Goal: Transaction & Acquisition: Book appointment/travel/reservation

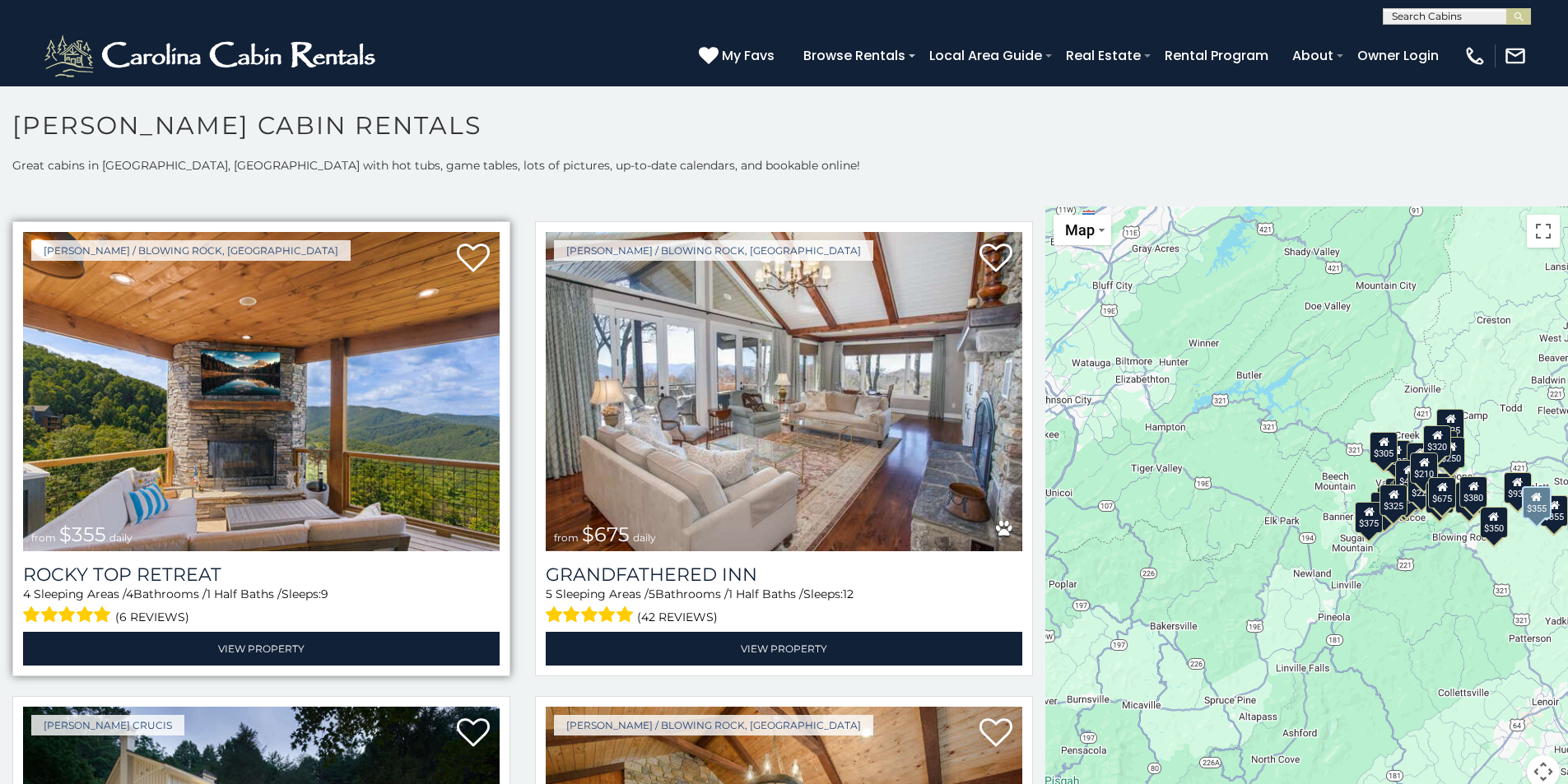
scroll to position [987, 0]
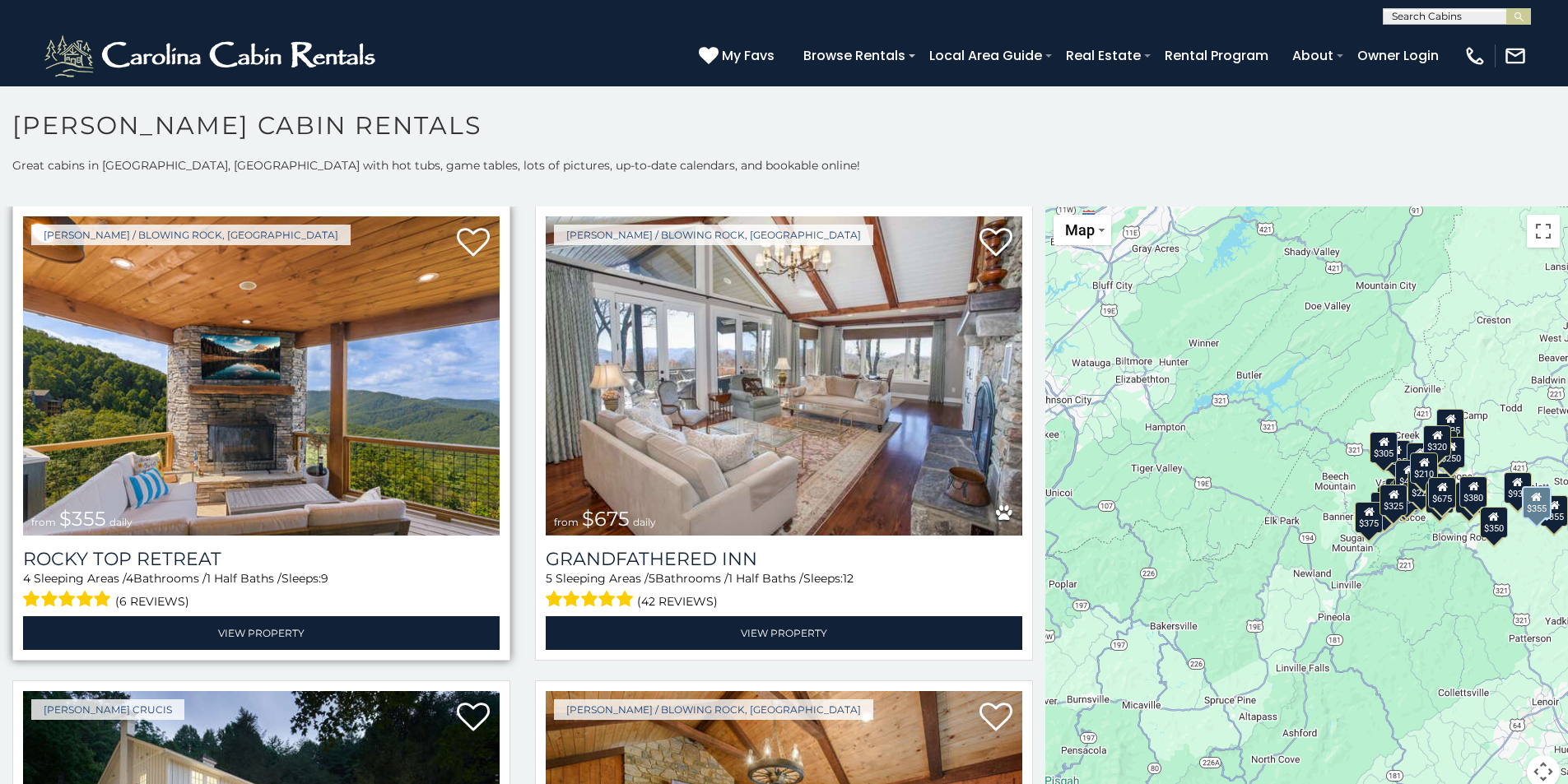
click at [446, 396] on img at bounding box center [261, 376] width 477 height 319
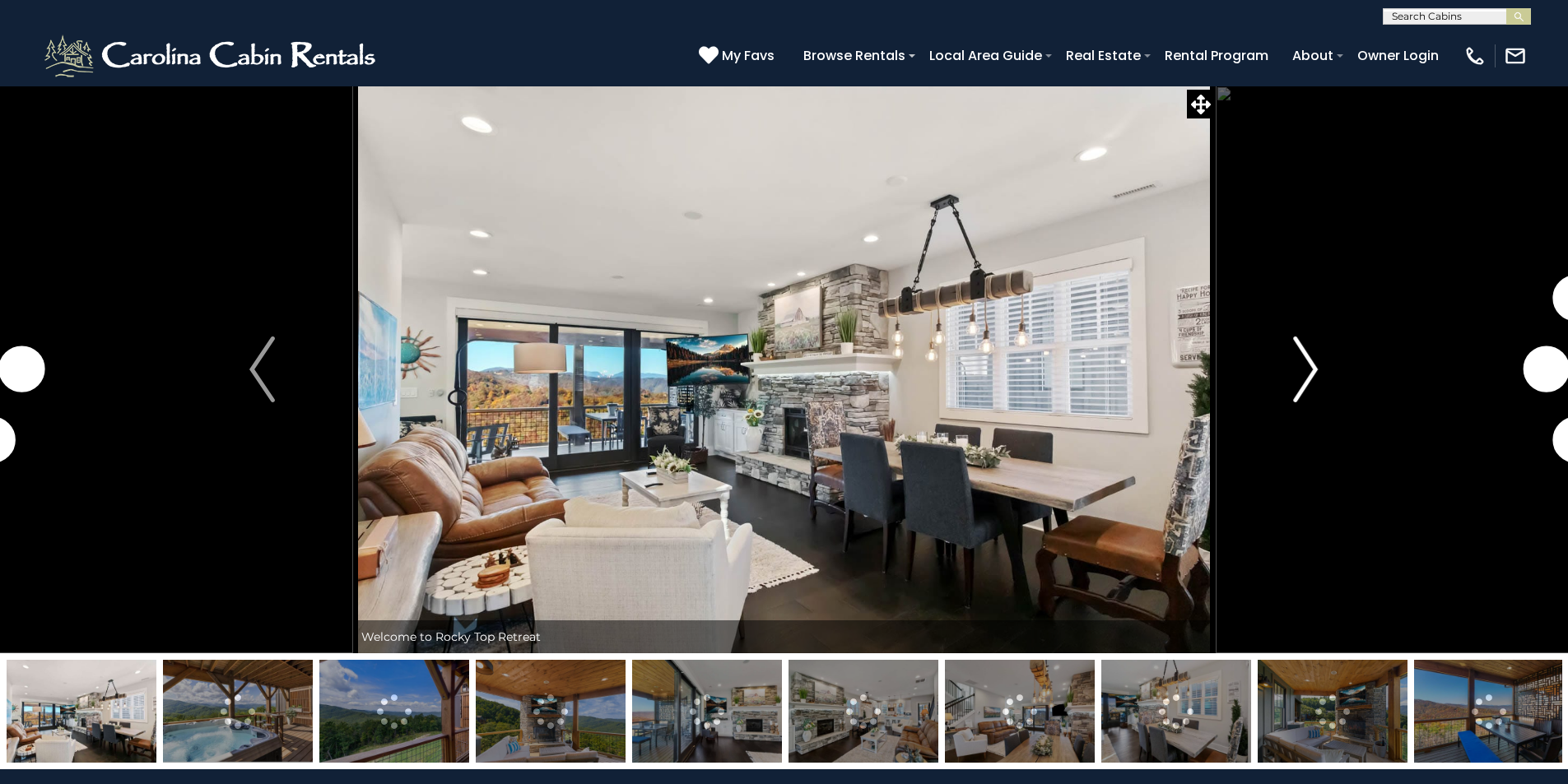
click at [1307, 368] on img "Next" at bounding box center [1306, 369] width 24 height 66
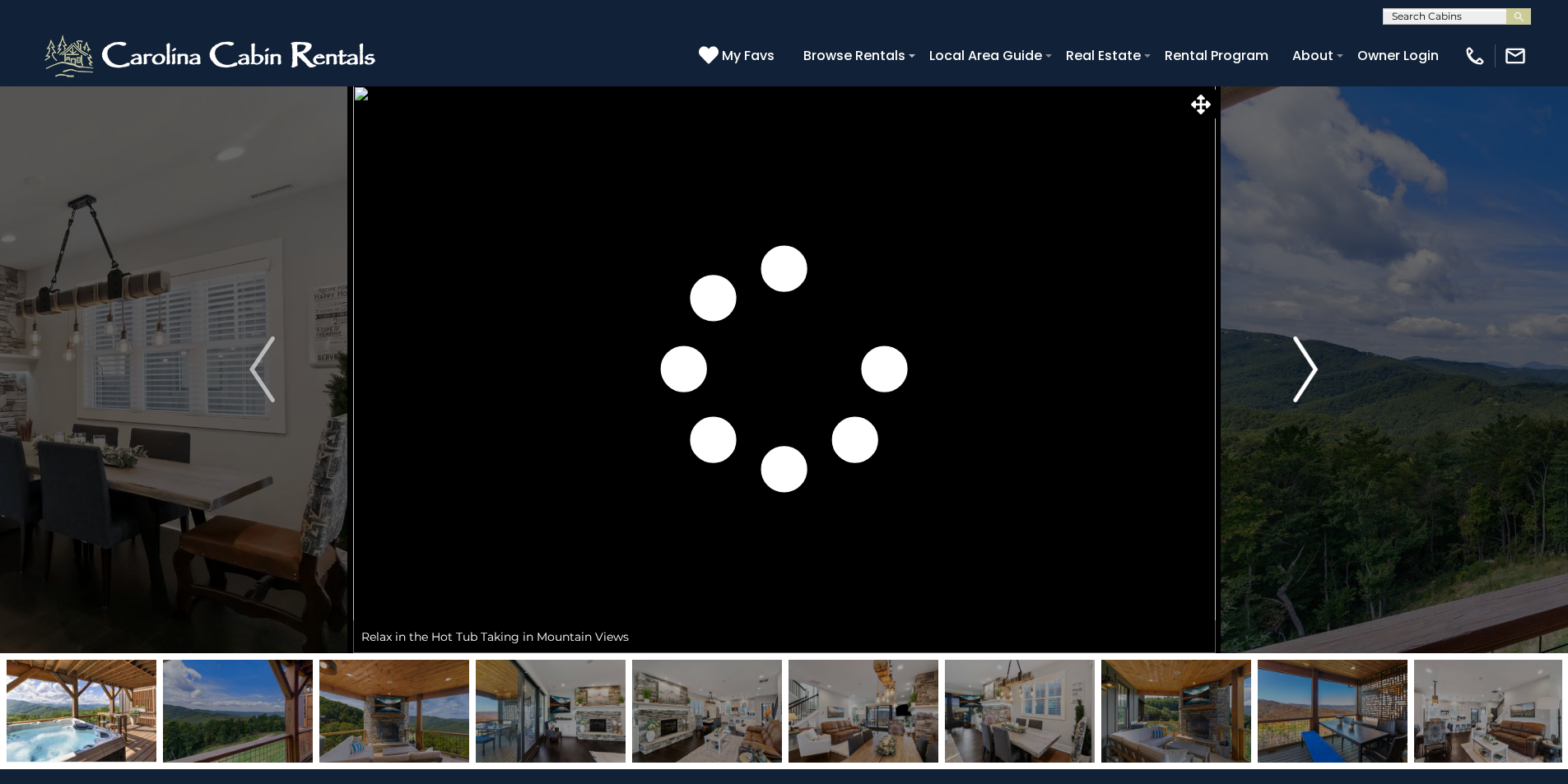
click at [1307, 368] on img "Next" at bounding box center [1306, 369] width 24 height 66
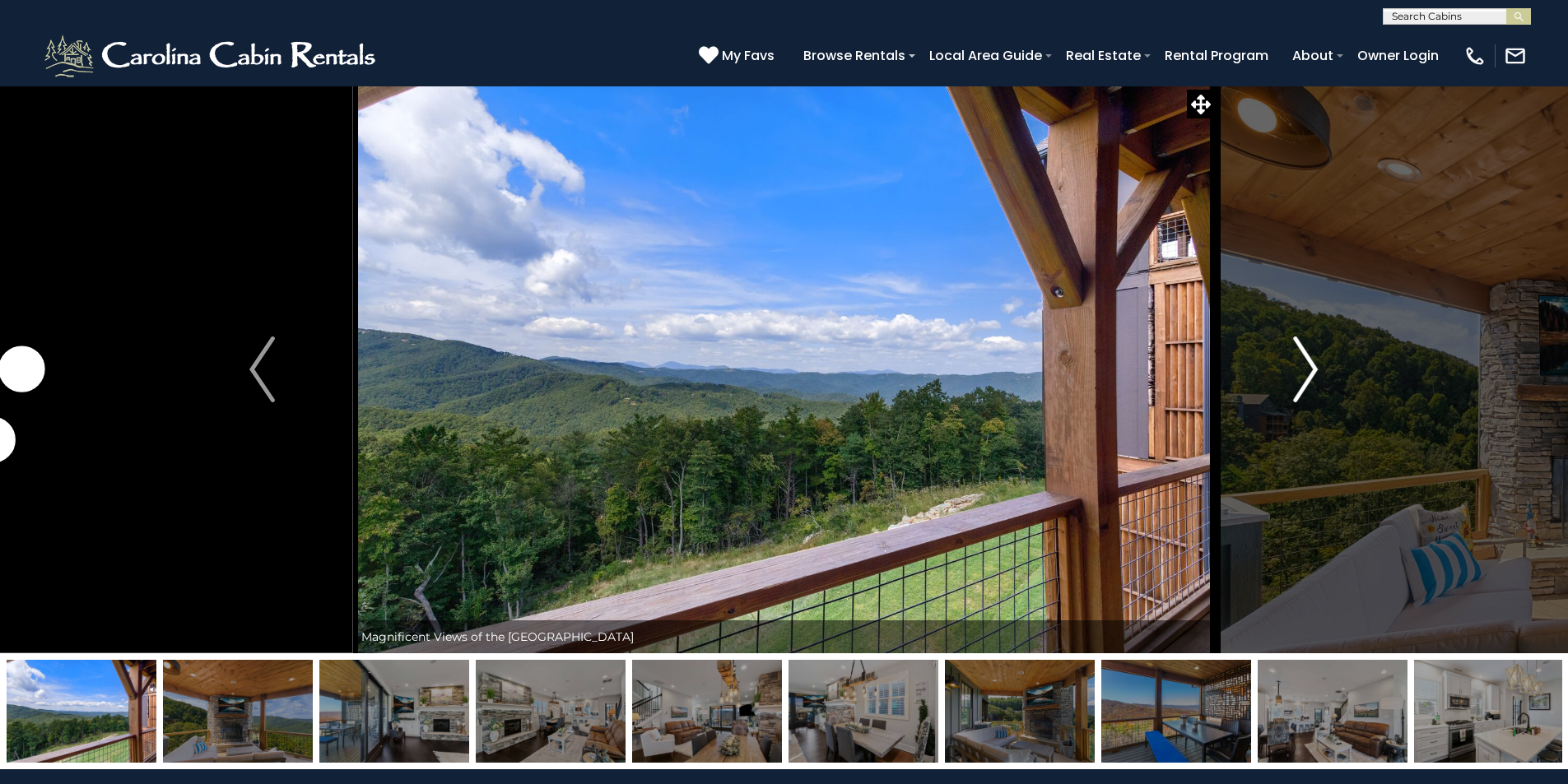
click at [1307, 368] on img "Next" at bounding box center [1306, 369] width 24 height 66
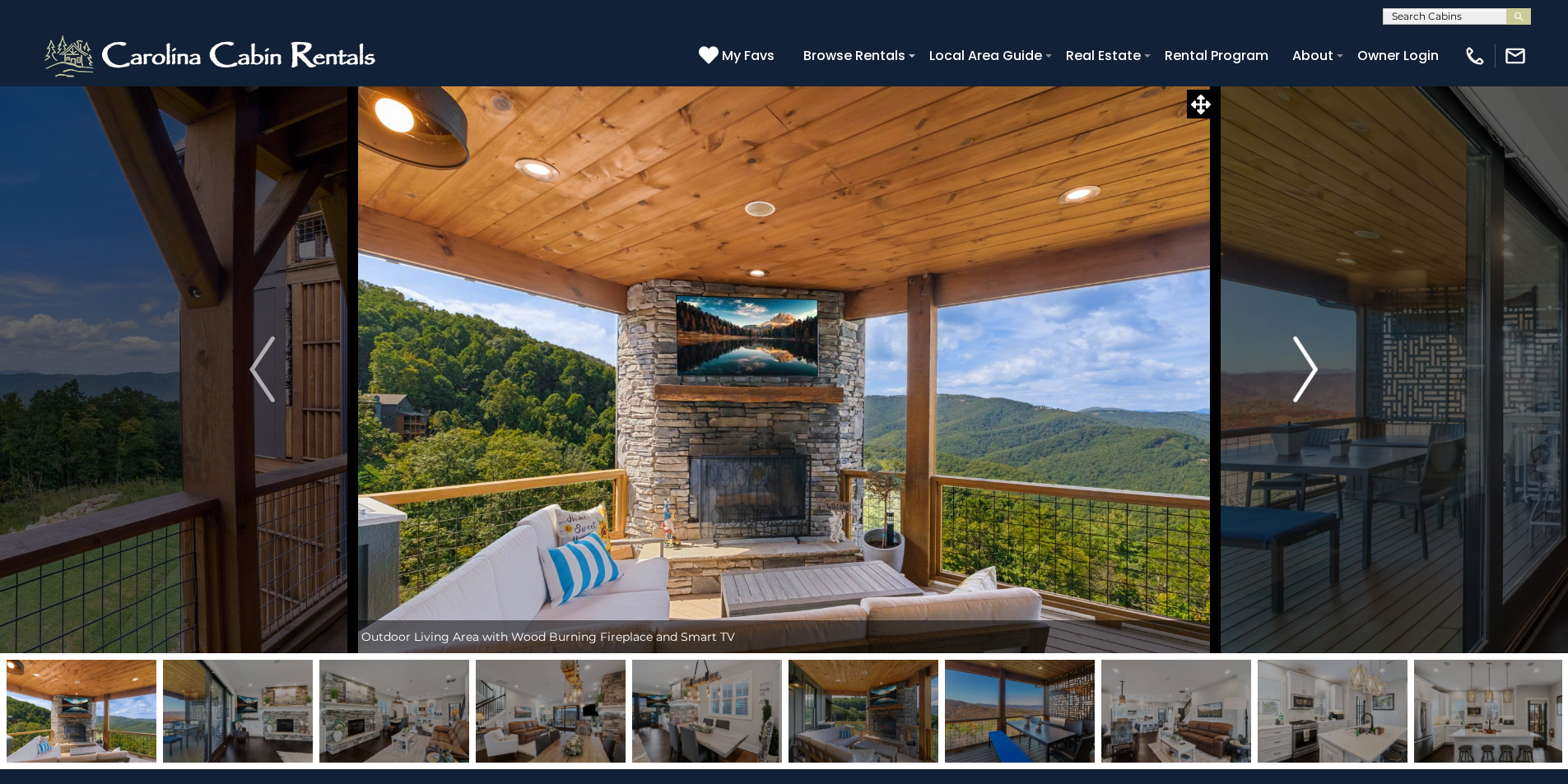
click at [1307, 368] on img "Next" at bounding box center [1306, 369] width 24 height 66
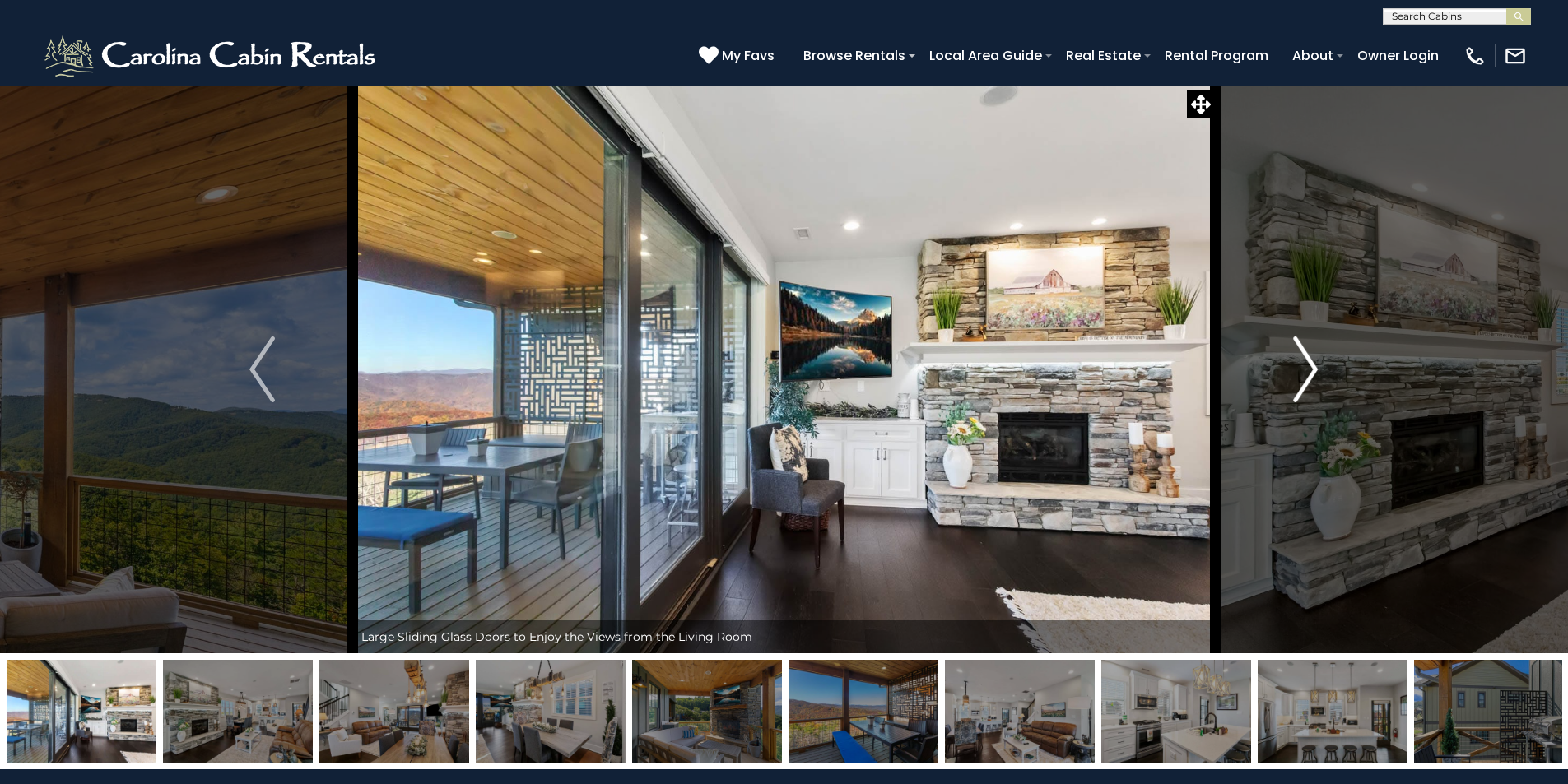
click at [1307, 368] on img "Next" at bounding box center [1306, 369] width 24 height 66
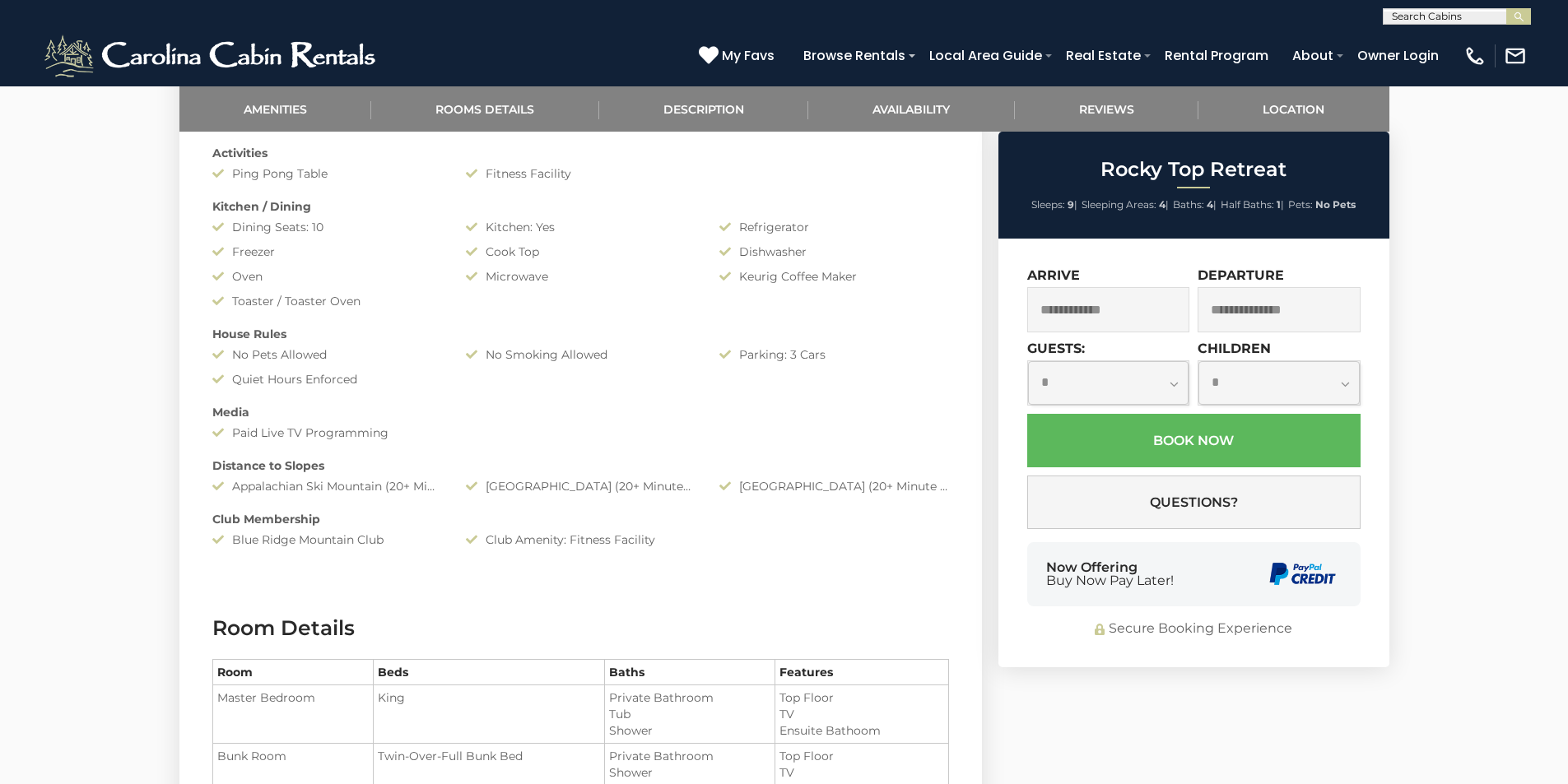
scroll to position [987, 0]
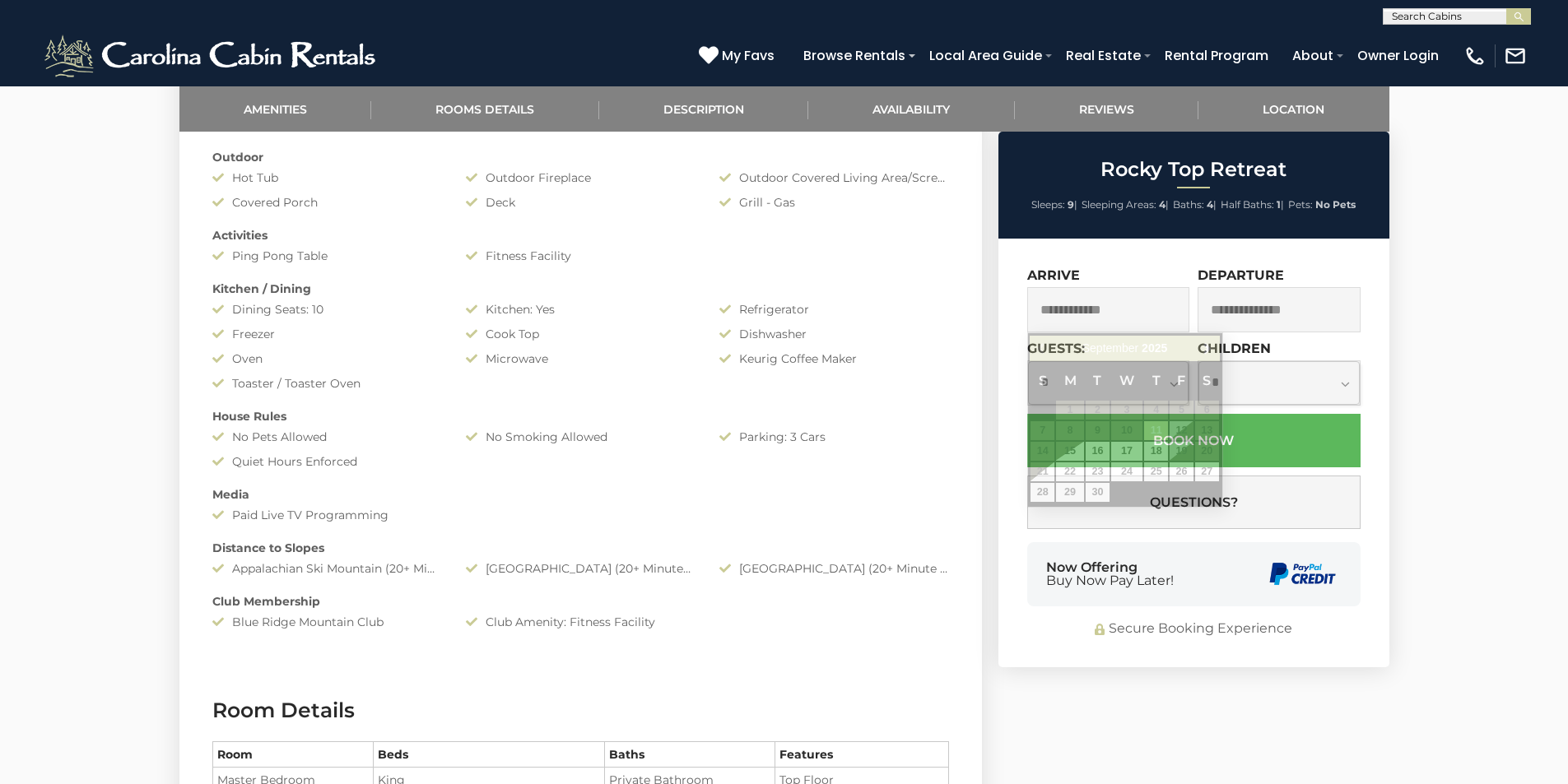
click at [1141, 311] on input "text" at bounding box center [1109, 310] width 163 height 45
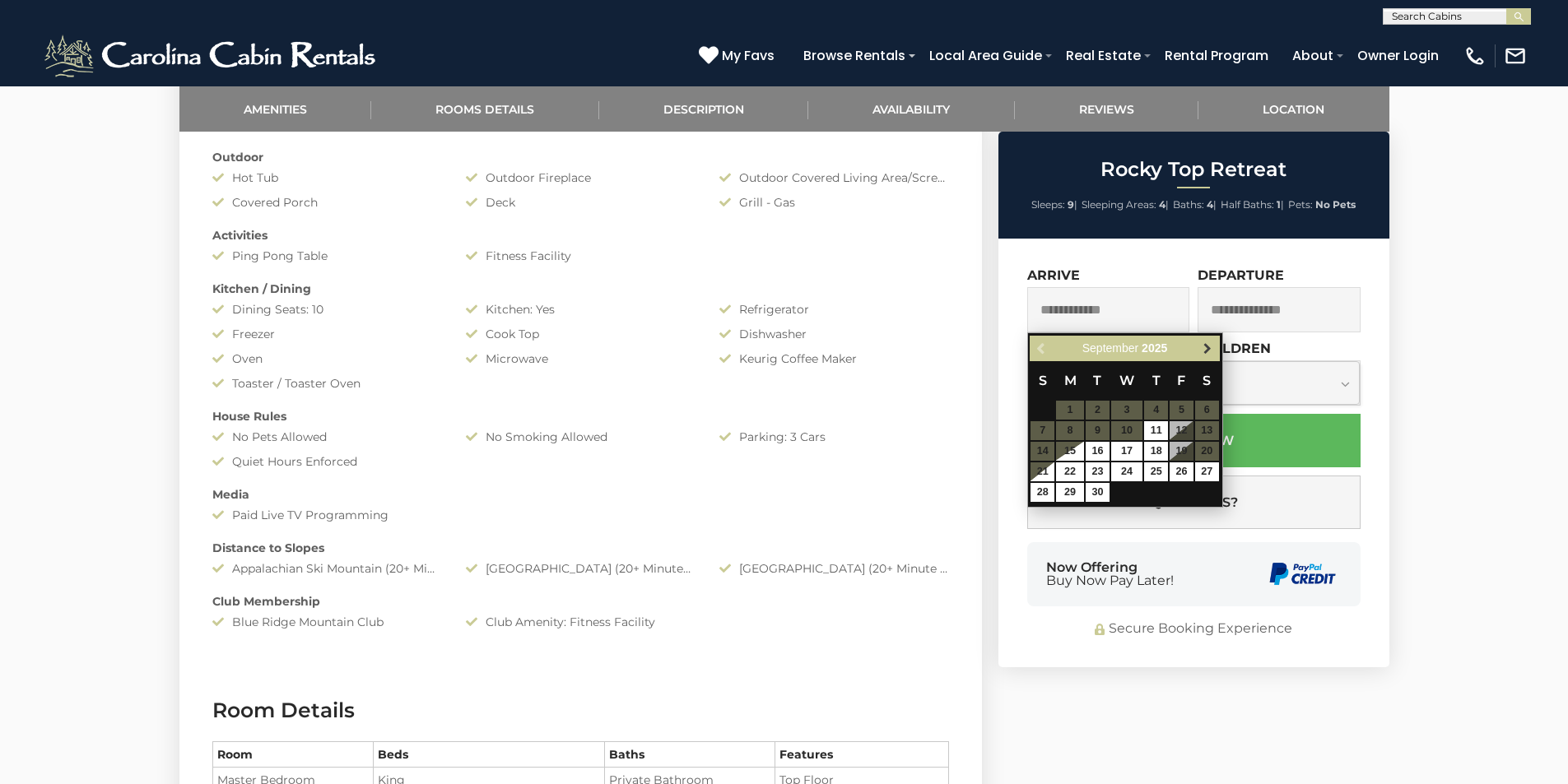
click at [1212, 348] on span "Next" at bounding box center [1208, 348] width 13 height 13
click at [1042, 348] on span "Previous" at bounding box center [1042, 348] width 13 height 13
click at [1063, 472] on link "22" at bounding box center [1070, 472] width 28 height 19
type input "**********"
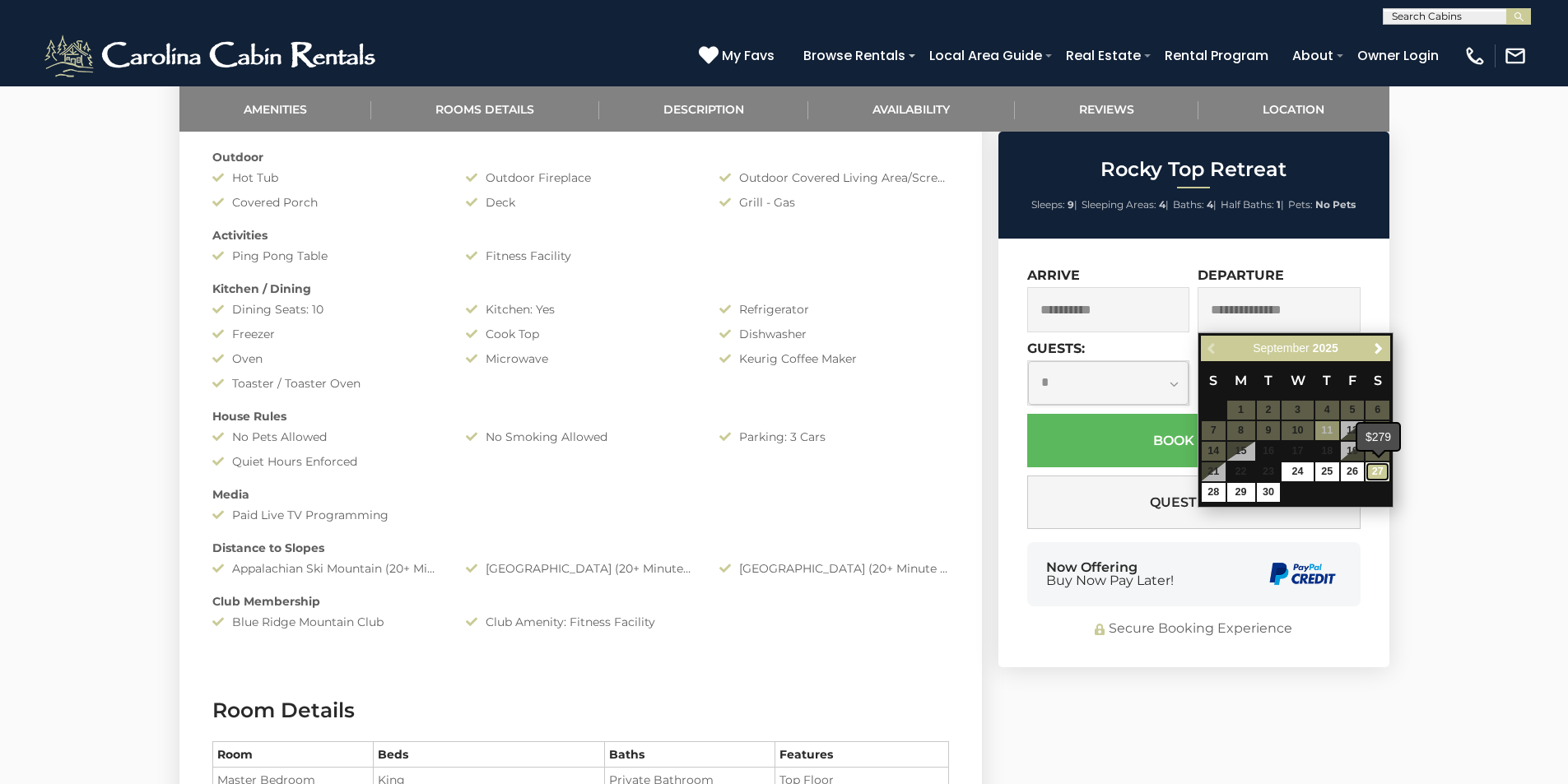
click at [1382, 475] on link "27" at bounding box center [1377, 472] width 23 height 19
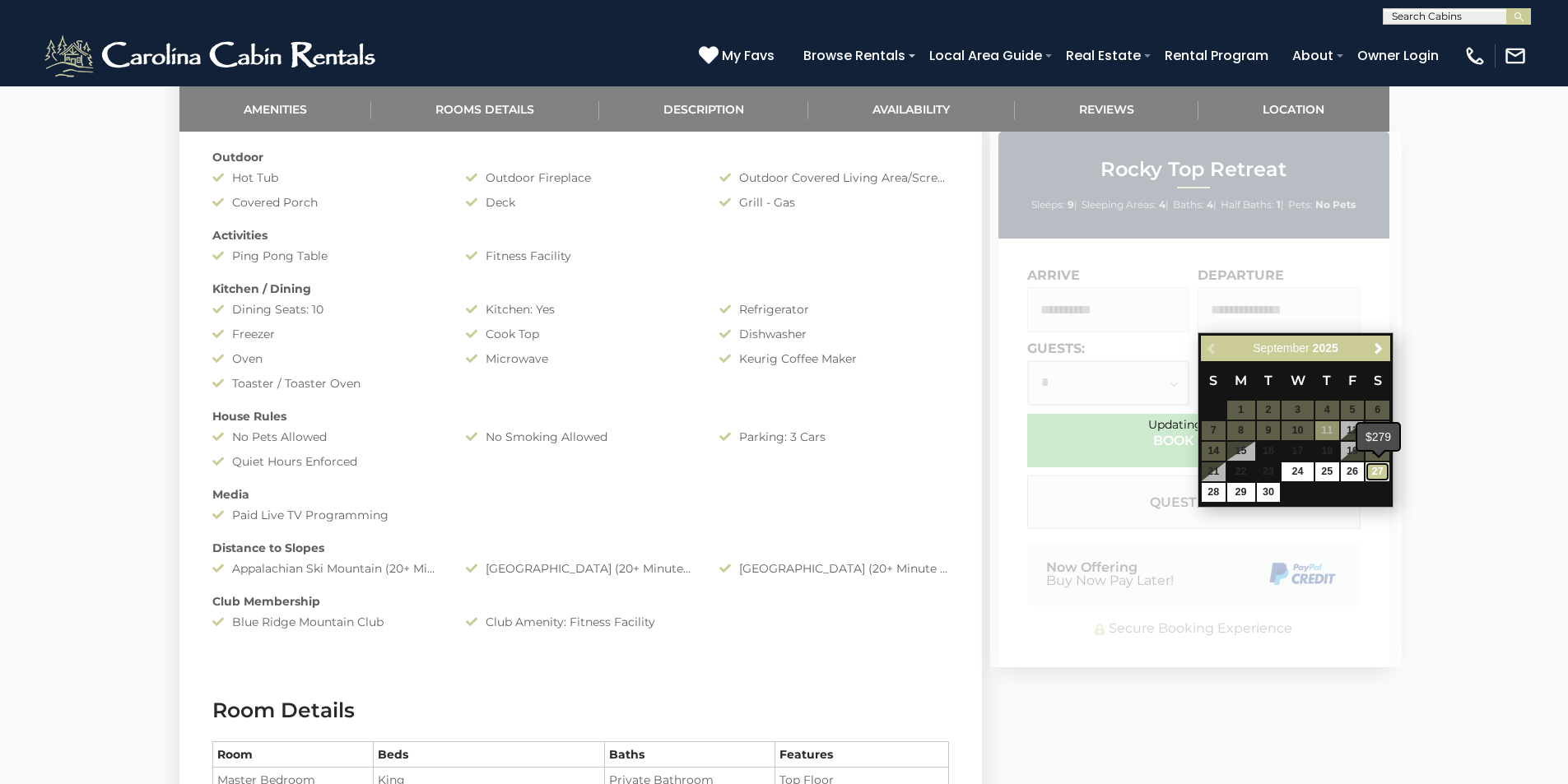
type input "**********"
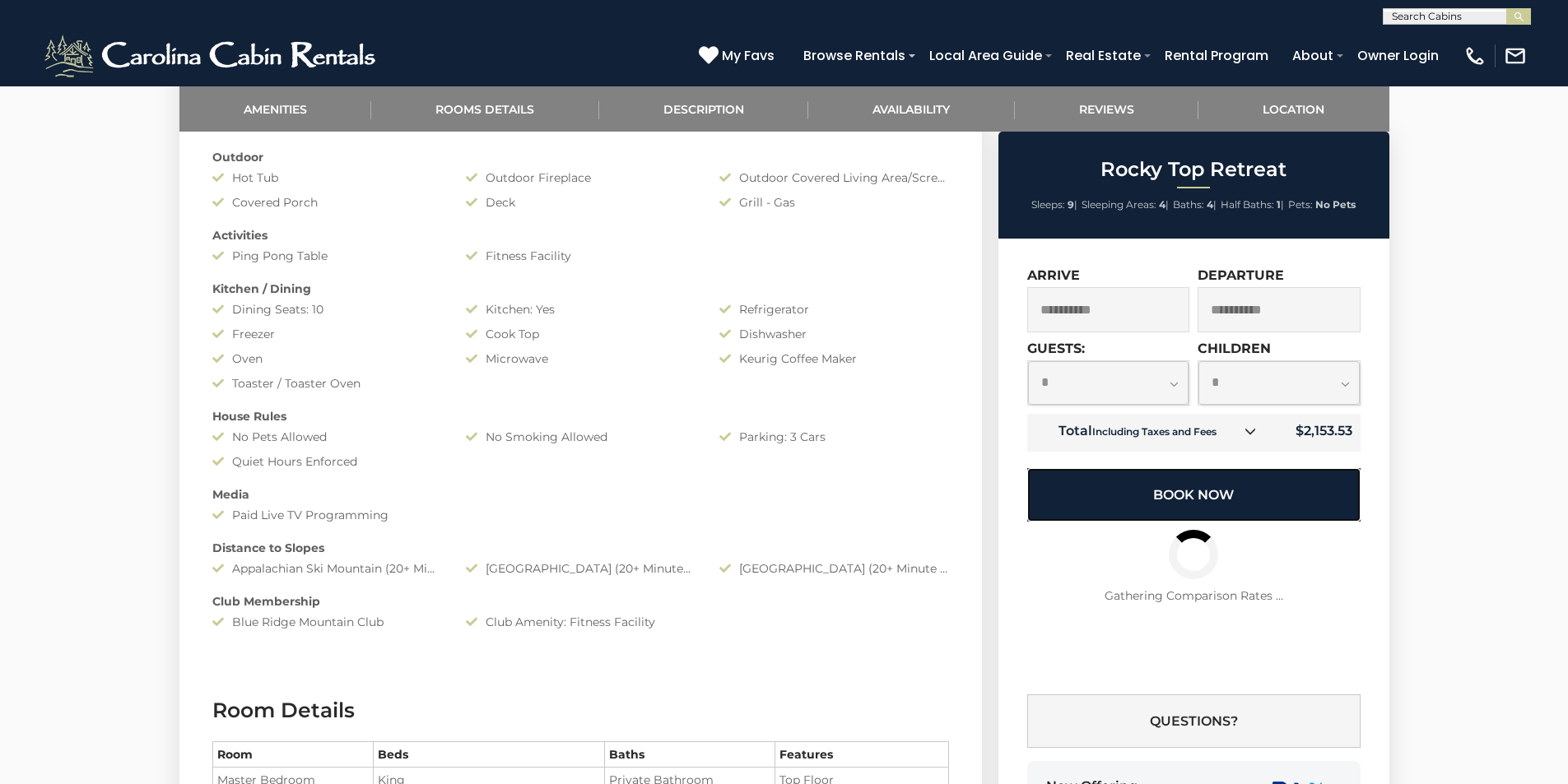
click at [1223, 488] on button "Book Now" at bounding box center [1194, 495] width 334 height 53
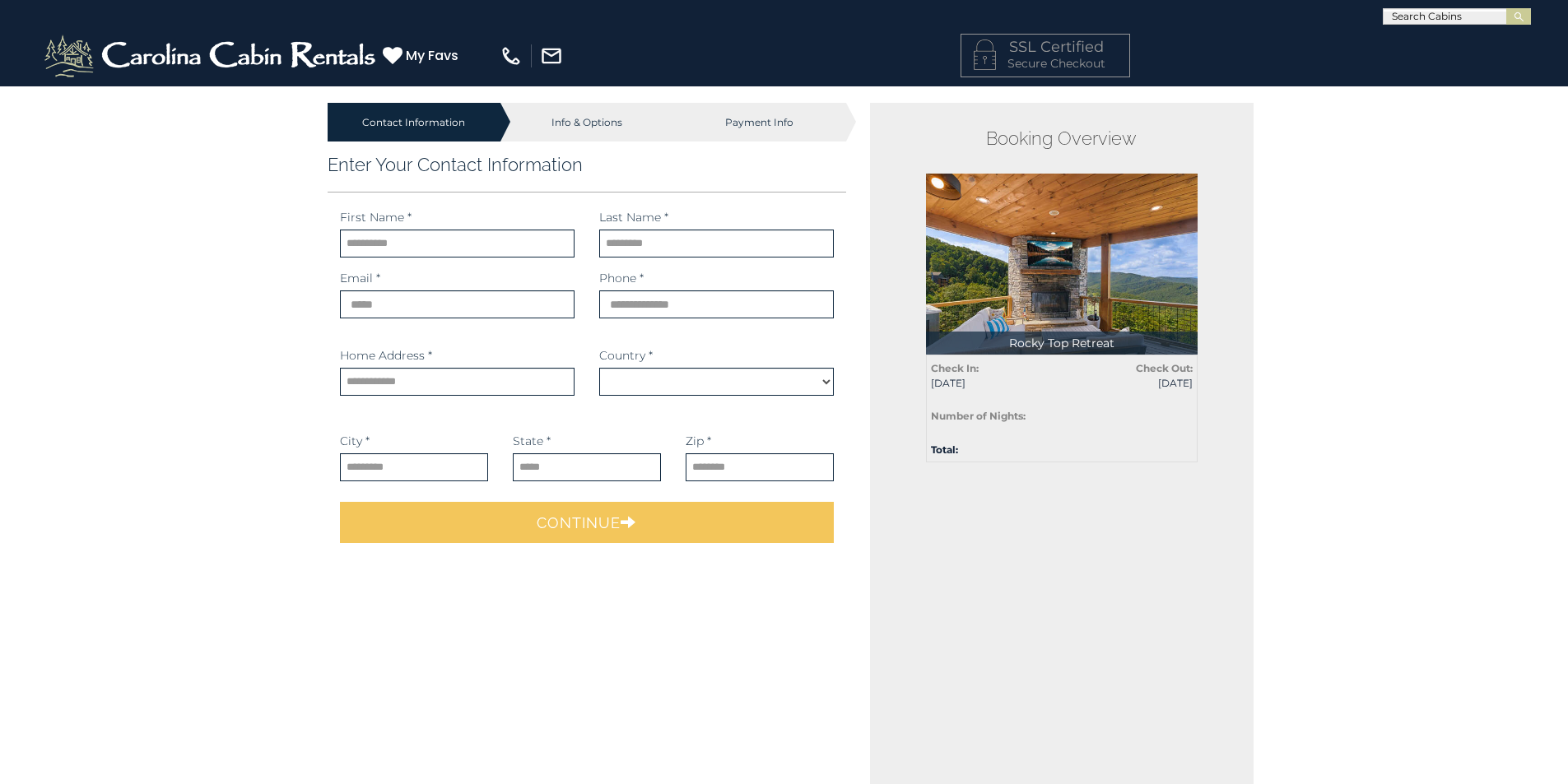
select select "*********"
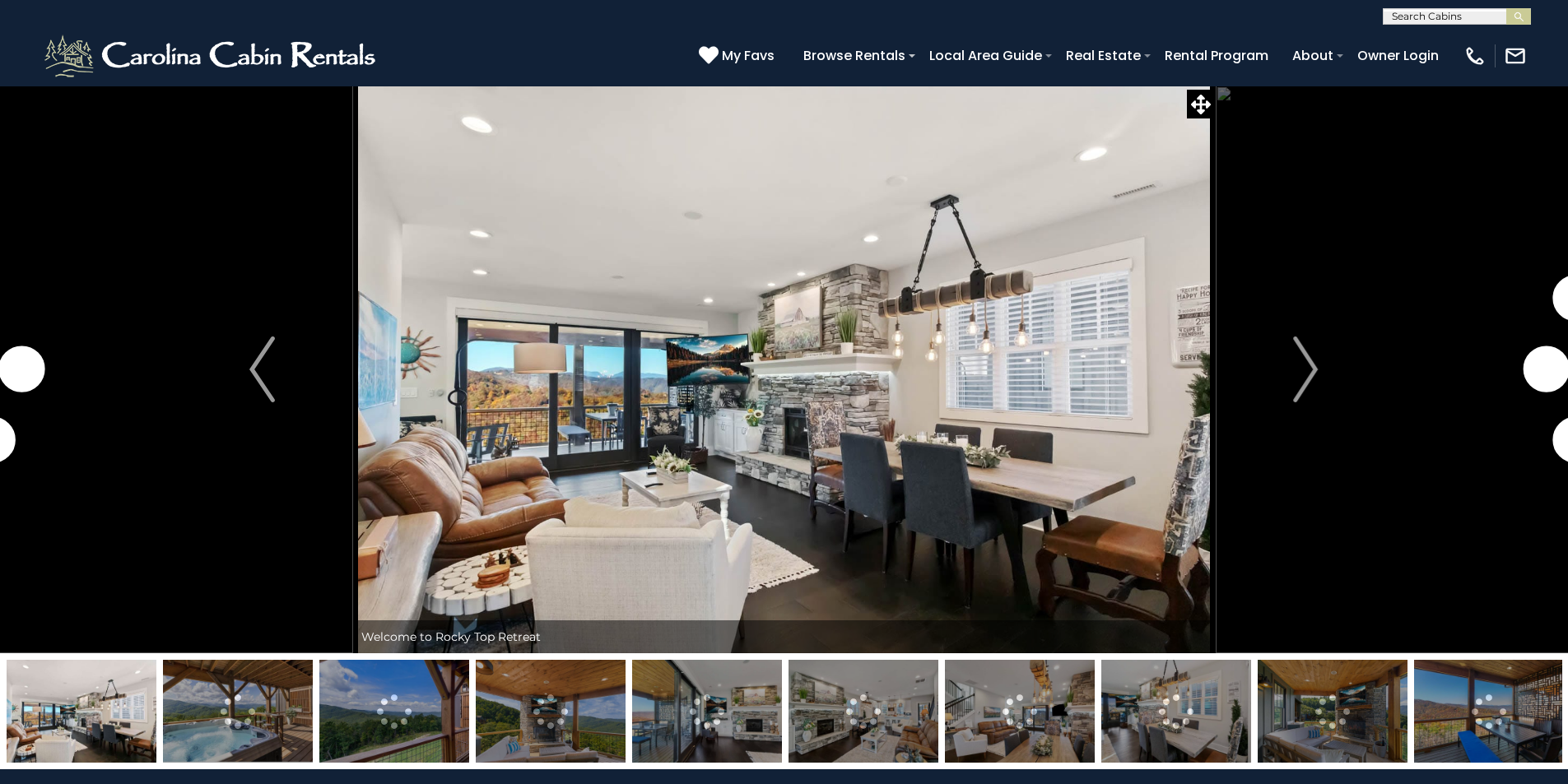
scroll to position [987, 0]
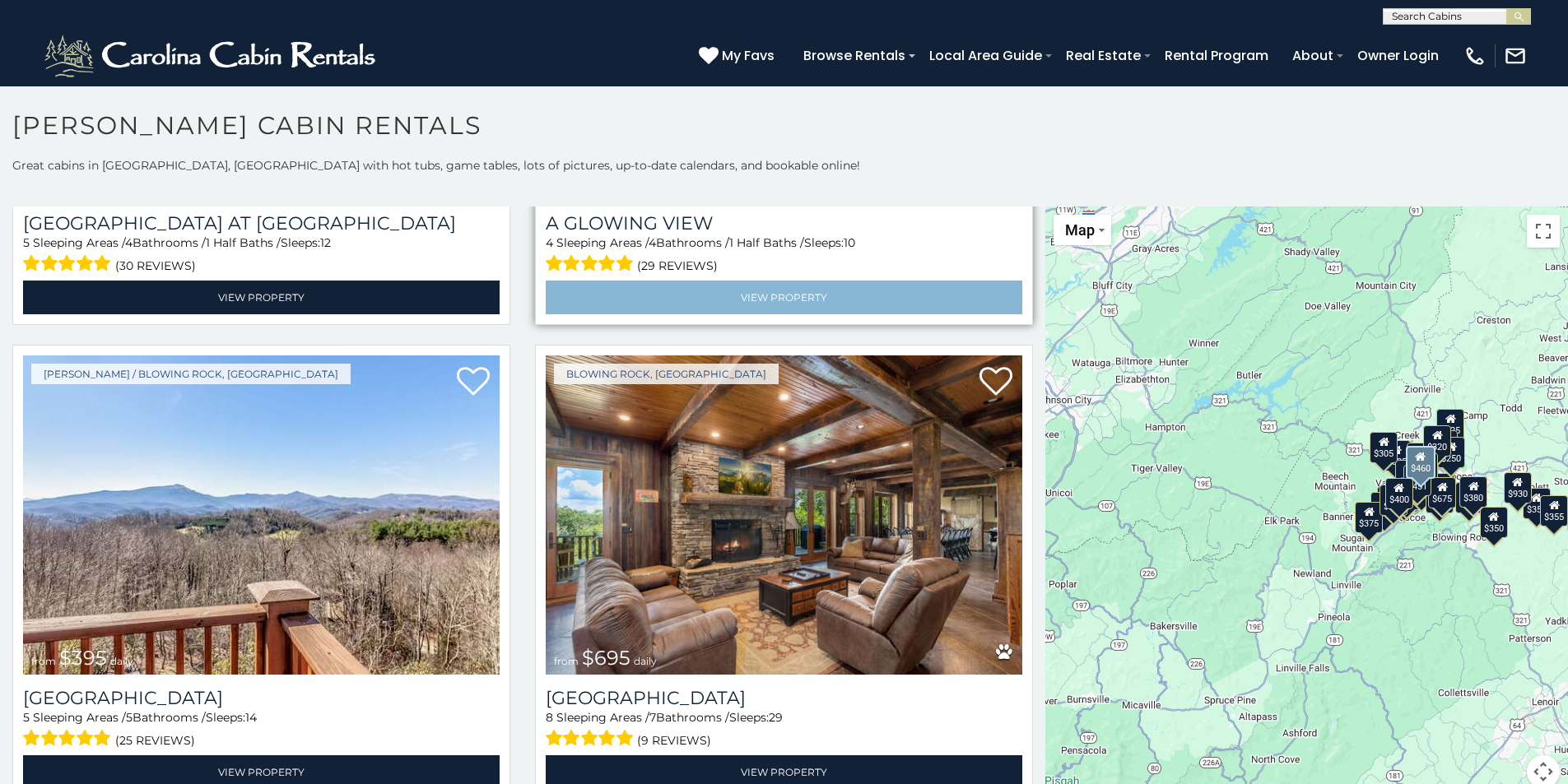
scroll to position [3209, 0]
